Goal: Task Accomplishment & Management: Complete application form

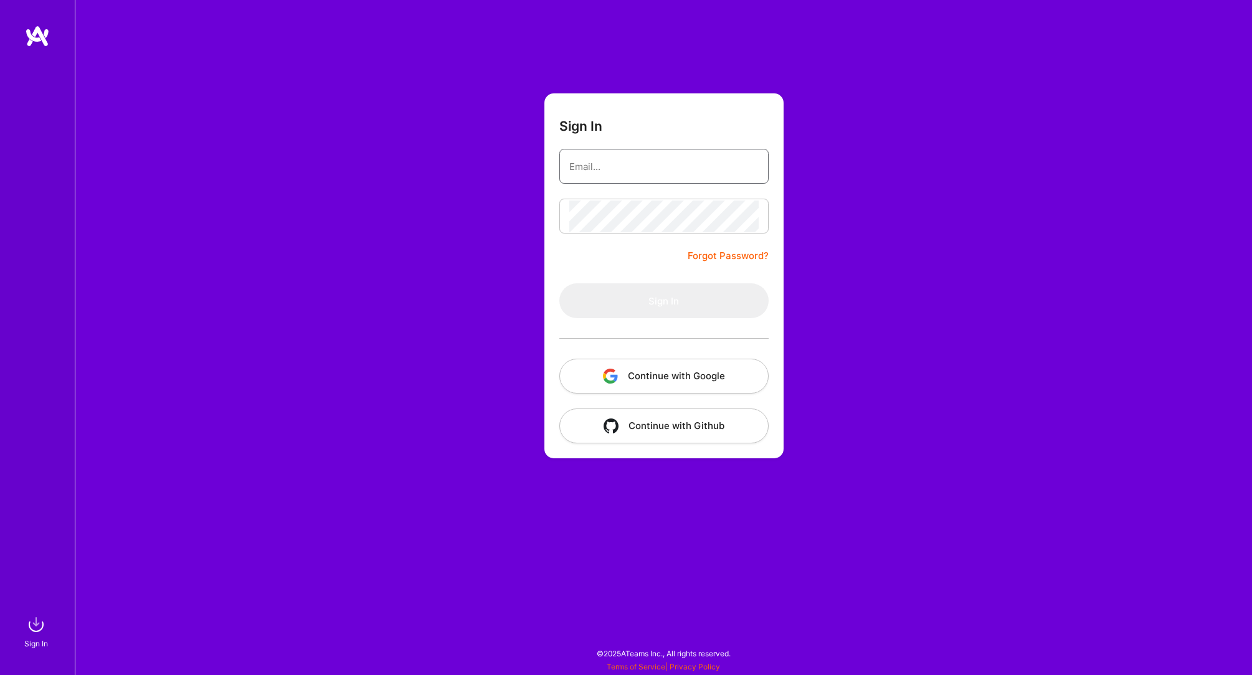
type input "[PERSON_NAME][EMAIL_ADDRESS][PERSON_NAME][DOMAIN_NAME]"
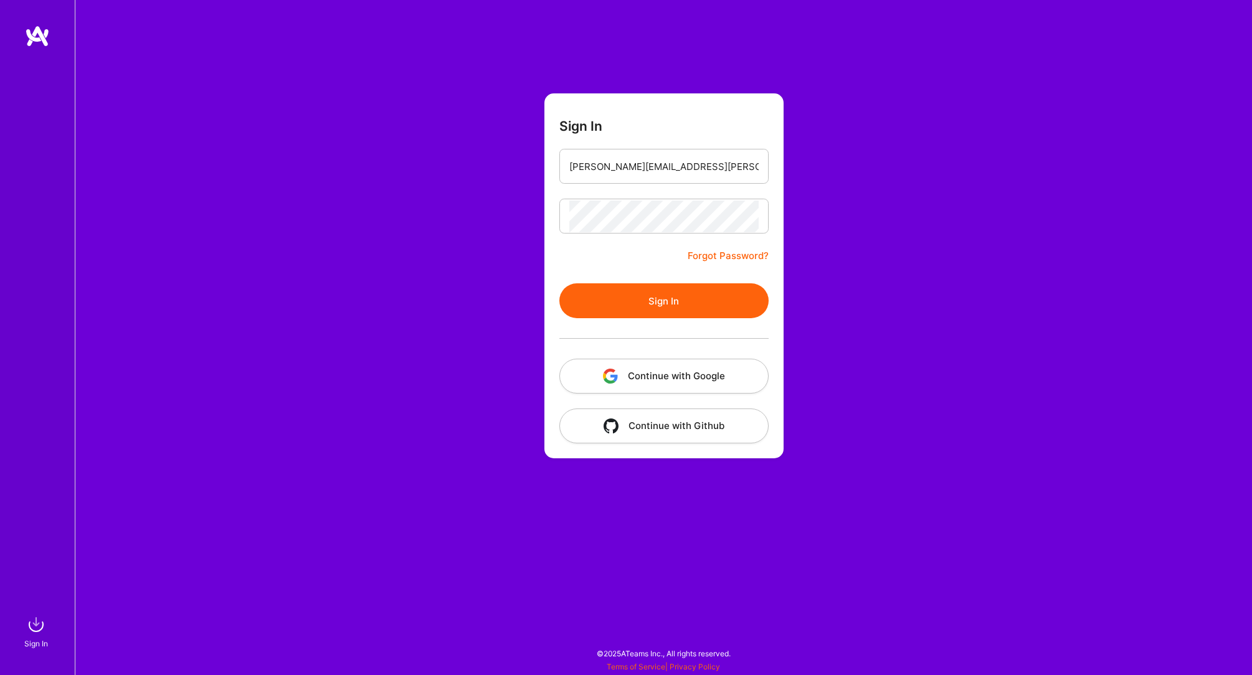
click at [669, 306] on button "Sign In" at bounding box center [663, 300] width 209 height 35
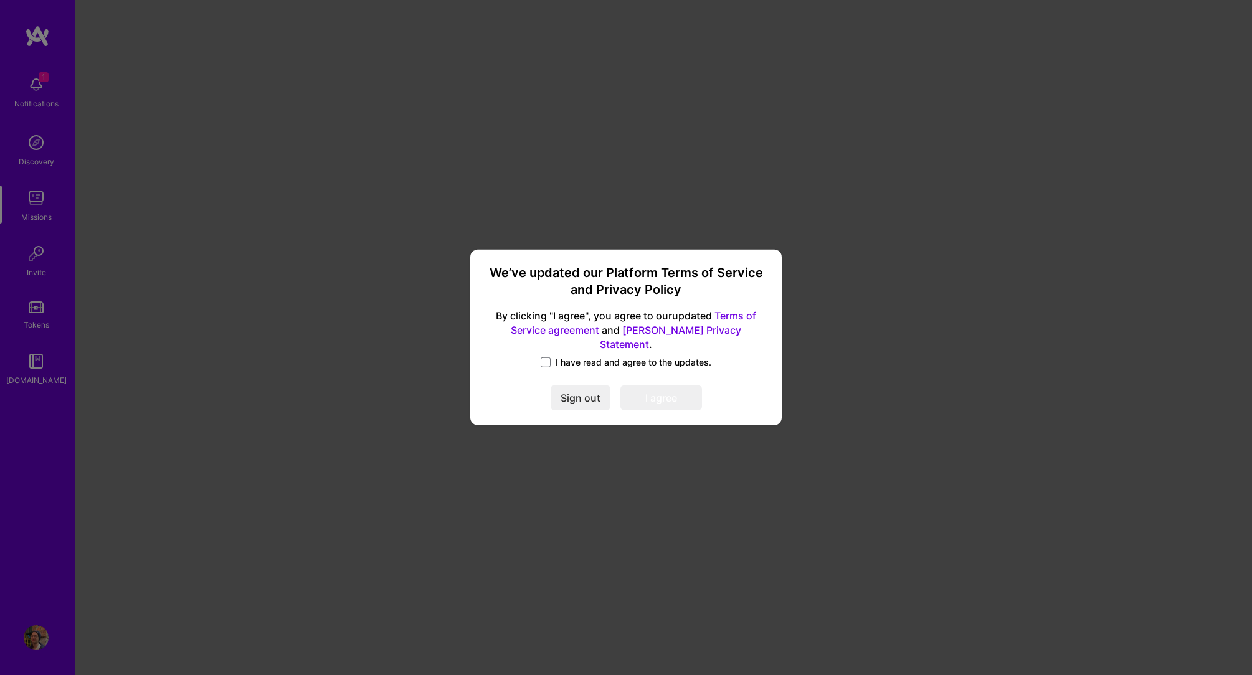
click at [553, 357] on label "I have read and agree to the updates." at bounding box center [626, 362] width 171 height 12
click at [0, 0] on input "I have read and agree to the updates." at bounding box center [0, 0] width 0 height 0
click at [645, 406] on div "We’ve updated our Platform Terms of Service and Privacy Policy By clicking "I a…" at bounding box center [625, 337] width 301 height 166
click at [649, 405] on div "We’ve updated our Platform Terms of Service and Privacy Policy By clicking "I a…" at bounding box center [625, 337] width 301 height 166
click at [656, 397] on button "I agree" at bounding box center [661, 398] width 82 height 25
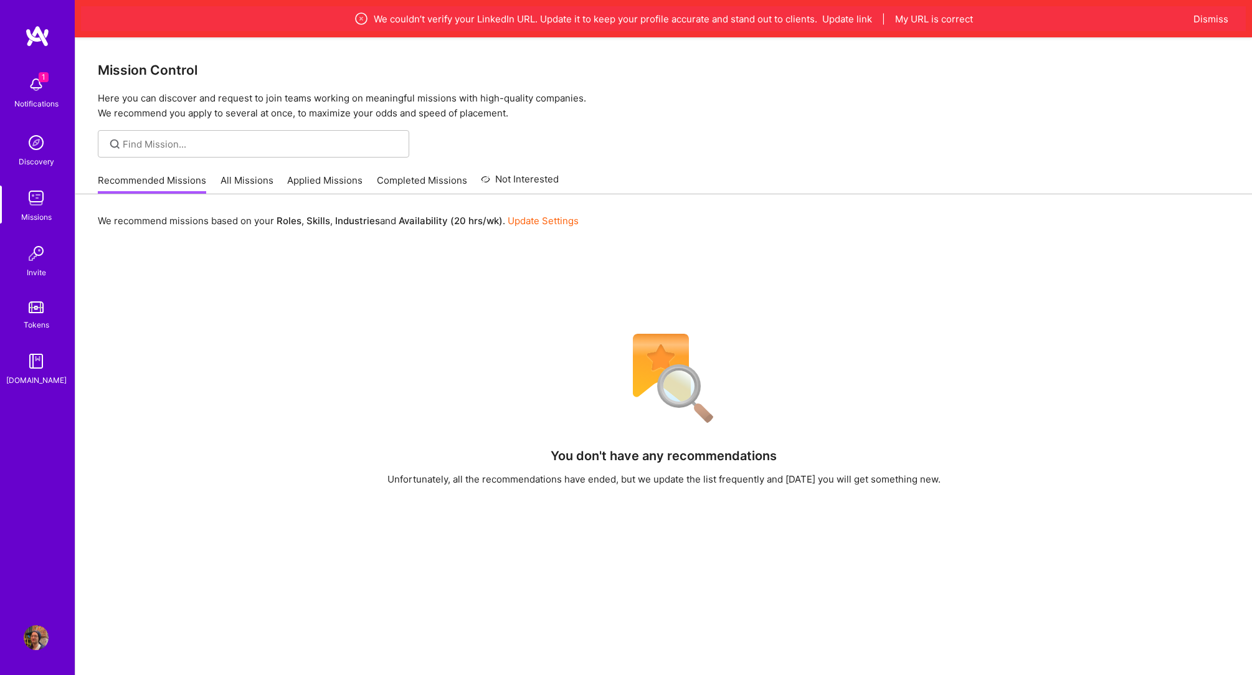
click at [258, 172] on div "Recommended Missions All Missions Applied Missions Completed Missions Not Inter…" at bounding box center [328, 180] width 461 height 27
click at [250, 181] on link "All Missions" at bounding box center [246, 184] width 53 height 21
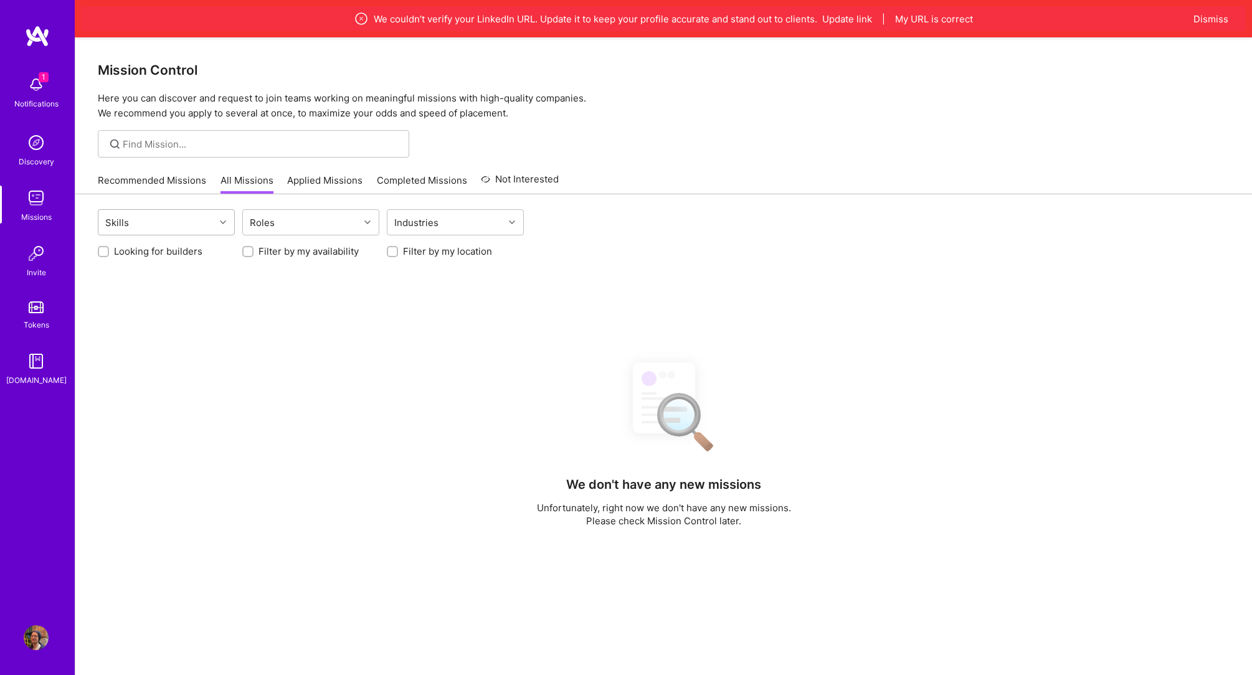
click at [201, 214] on div "Skills" at bounding box center [156, 222] width 116 height 25
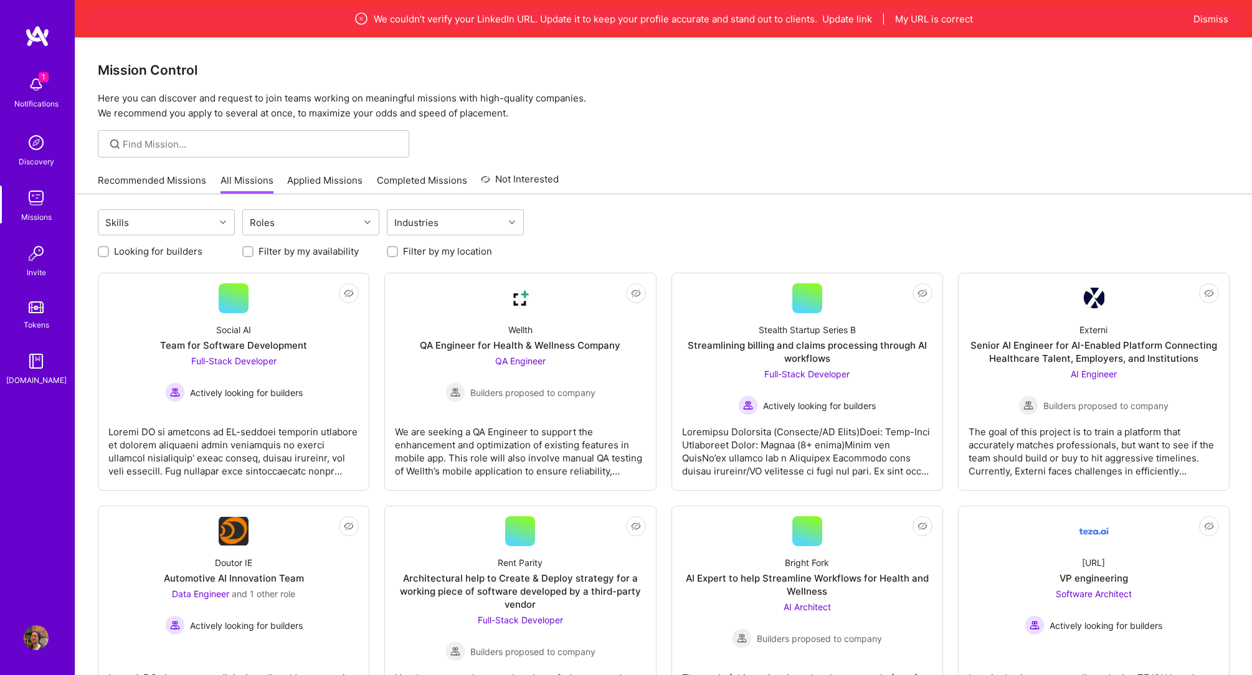
click at [215, 220] on div at bounding box center [224, 222] width 19 height 16
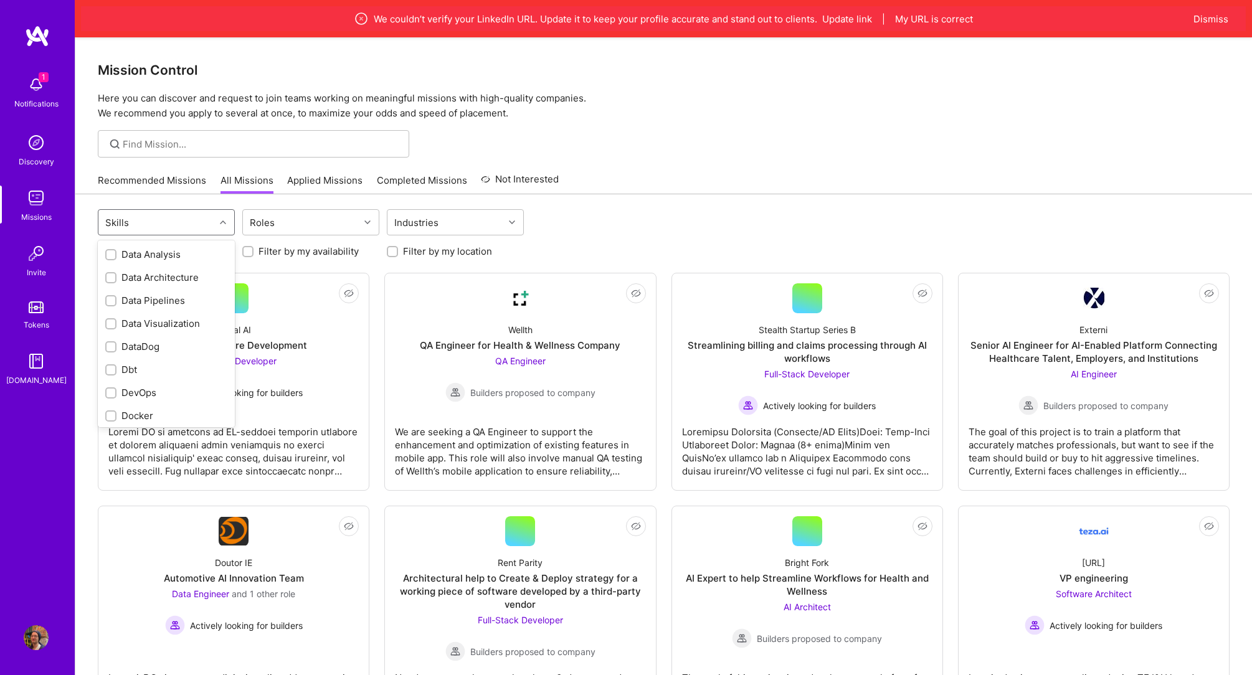
scroll to position [552, 0]
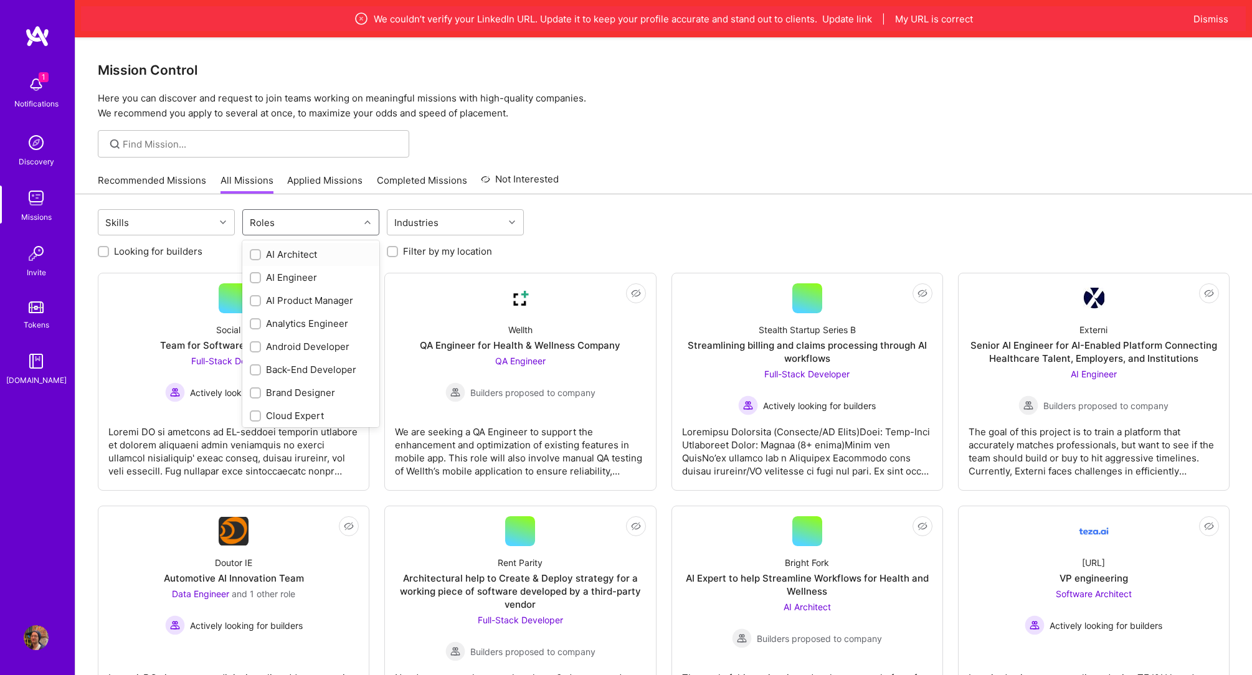
click at [302, 222] on div "Roles" at bounding box center [301, 222] width 116 height 25
type input "des"
click at [285, 297] on div "Product Designer" at bounding box center [311, 300] width 122 height 13
checkbox input "true"
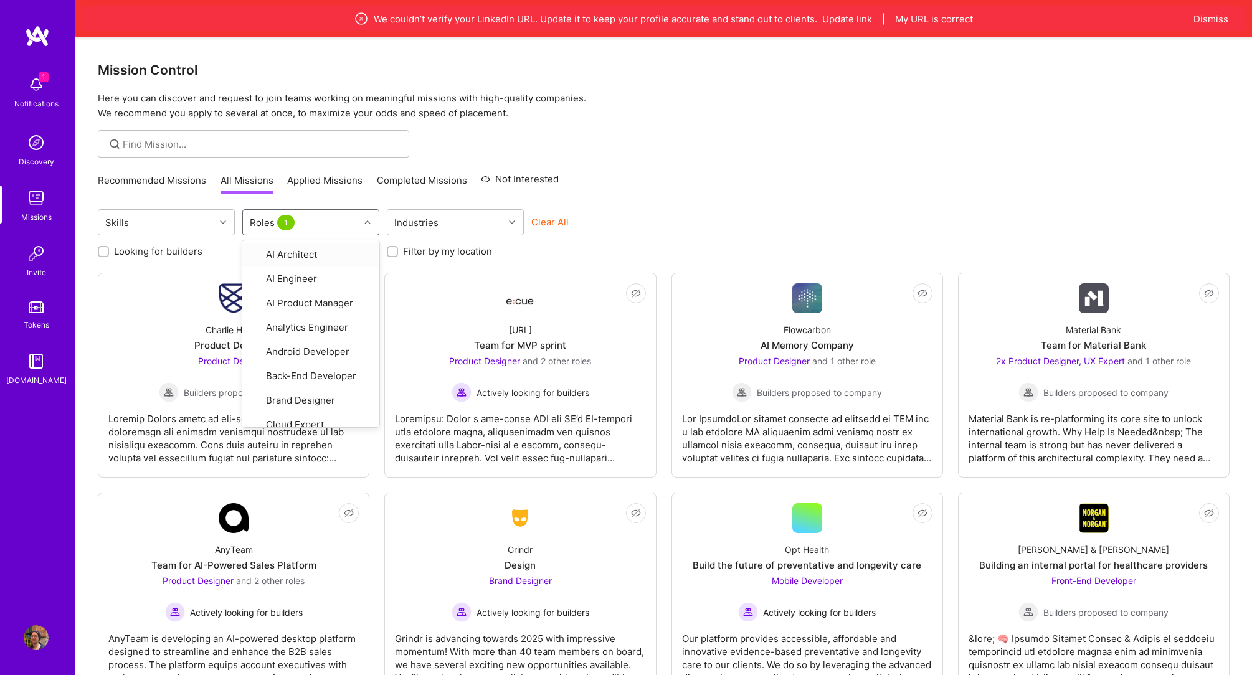
click at [612, 197] on div "Skills option Product Designer, selected. option AI Architect focused, 1 of 33.…" at bounding box center [663, 464] width 1176 height 540
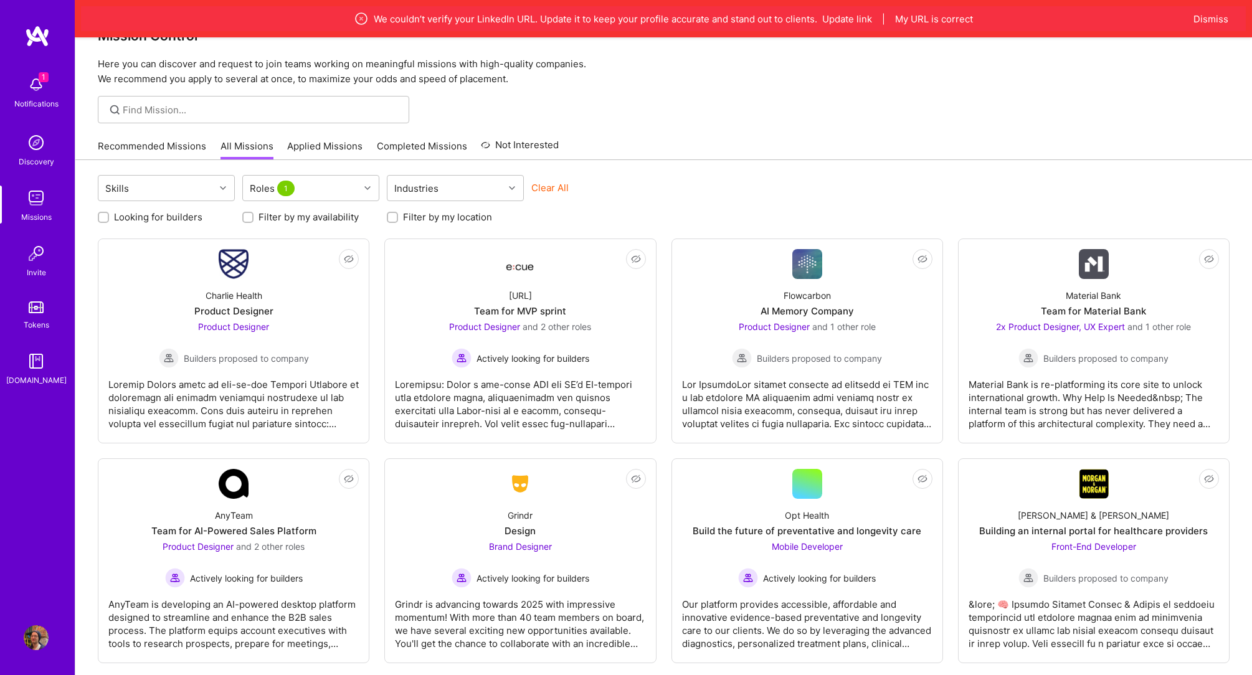
scroll to position [59, 0]
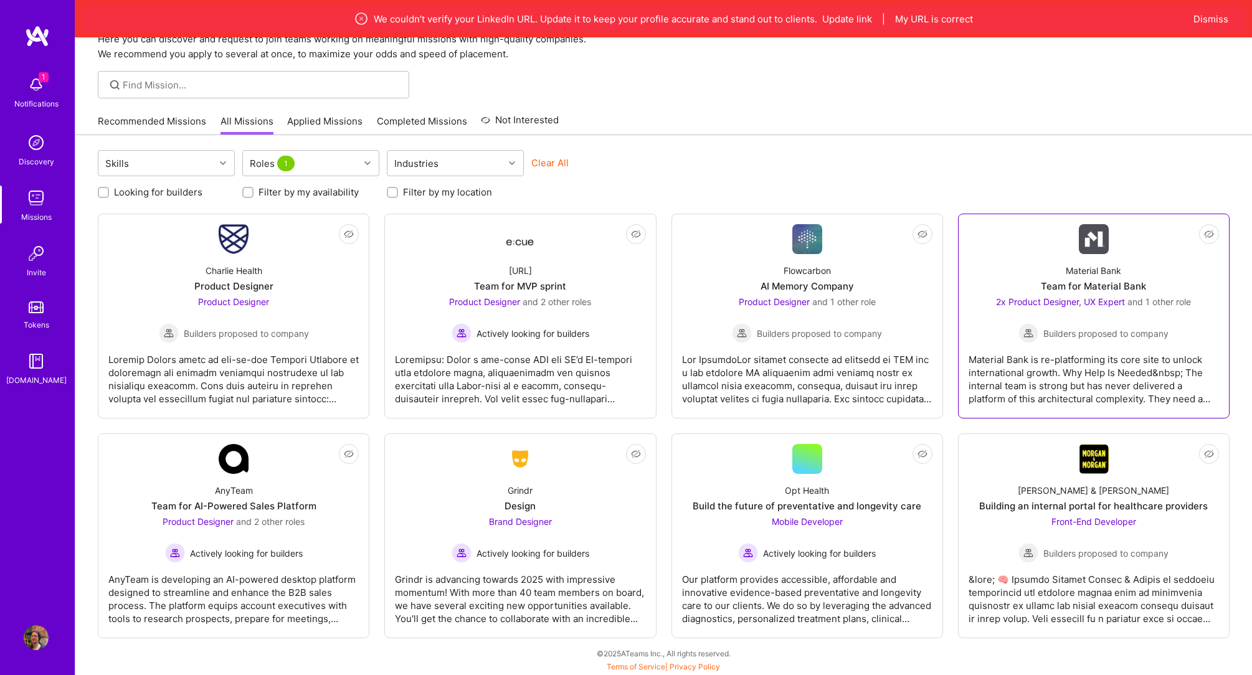
click at [1059, 353] on div "Material Bank is re-platforming its core site to unlock international growth. W…" at bounding box center [1093, 374] width 250 height 62
